Goal: Information Seeking & Learning: Learn about a topic

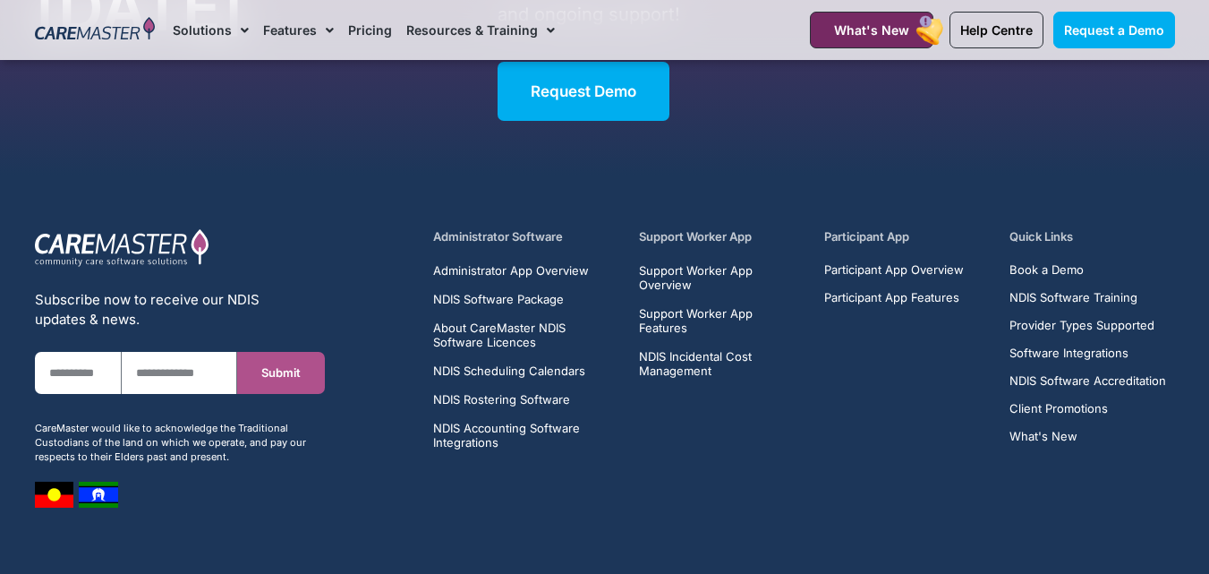
scroll to position [11561, 0]
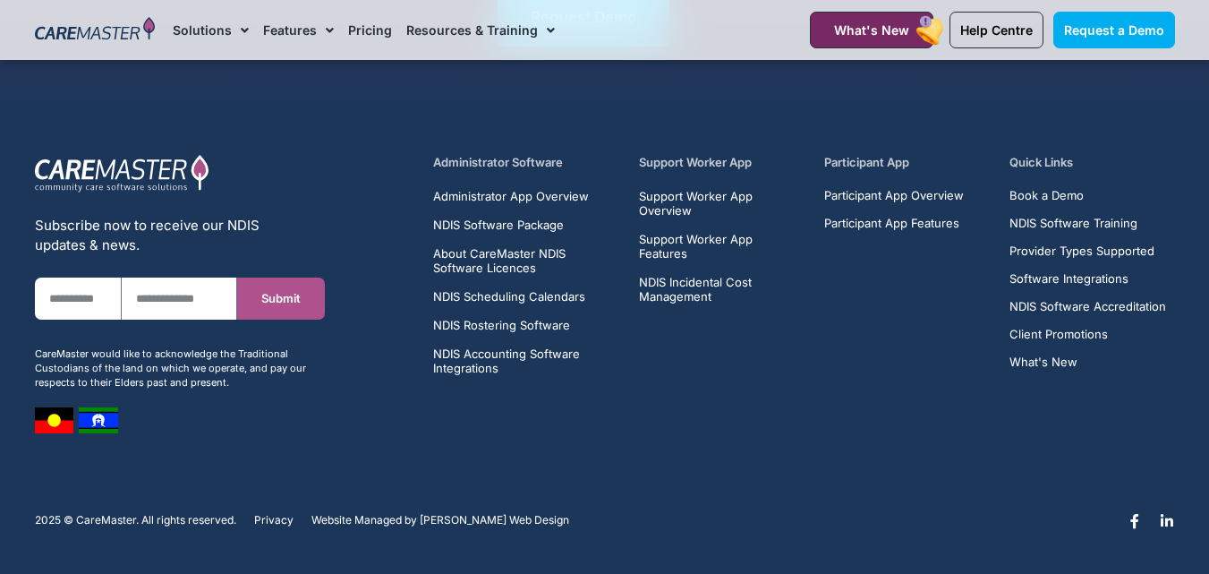
click at [278, 418] on div "Subscribe now to receive our NDIS updates & news. First Name Email Submit CareM…" at bounding box center [180, 293] width 308 height 297
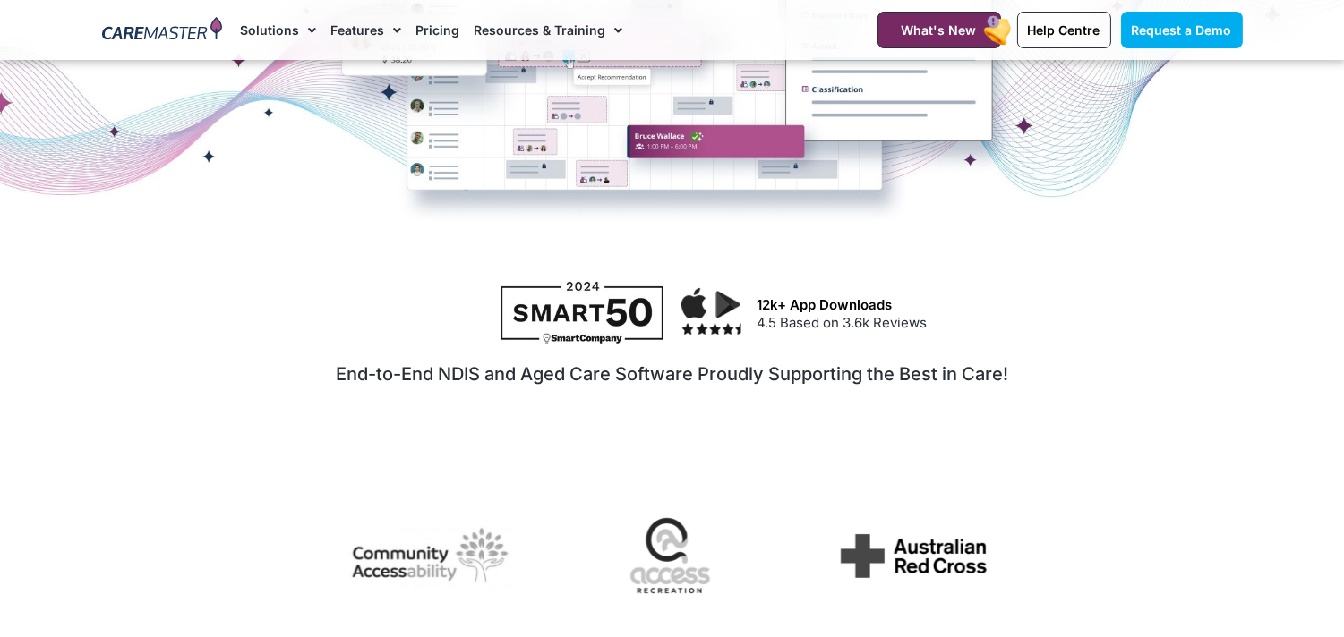
scroll to position [895, 0]
